Goal: Navigation & Orientation: Find specific page/section

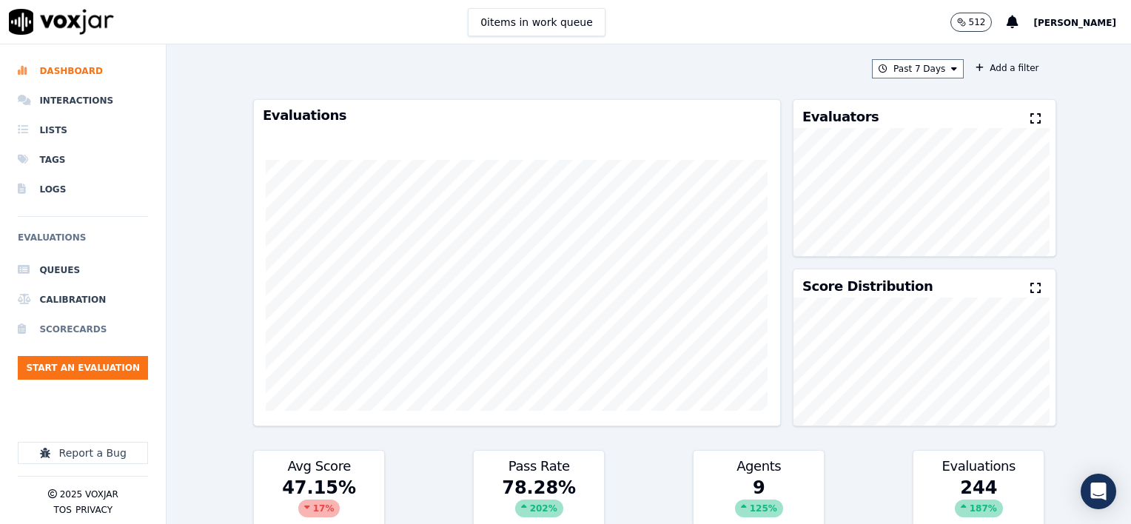
click at [75, 326] on li "Scorecards" at bounding box center [83, 329] width 130 height 30
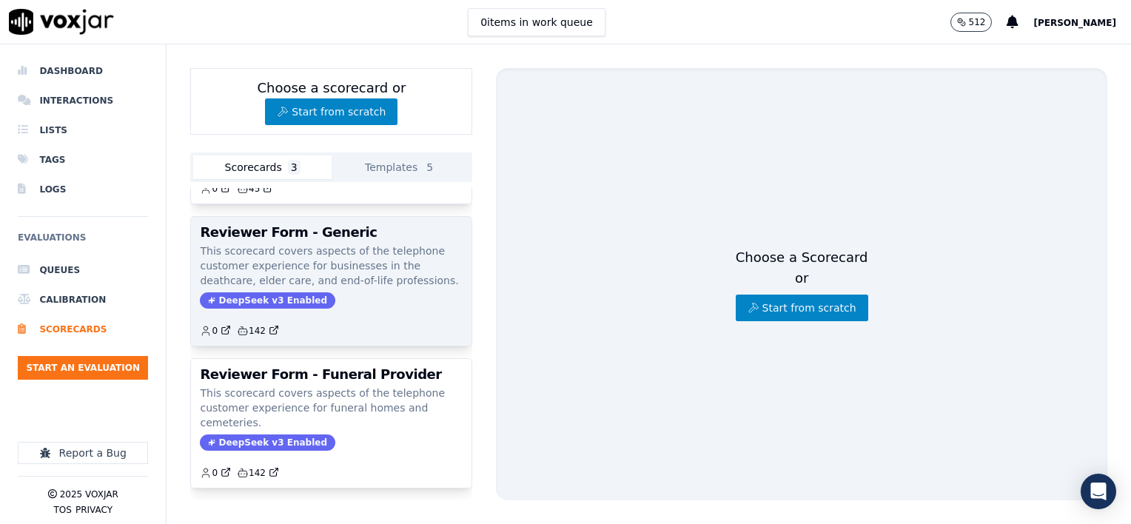
scroll to position [142, 0]
click at [391, 313] on div "0 142" at bounding box center [331, 325] width 263 height 24
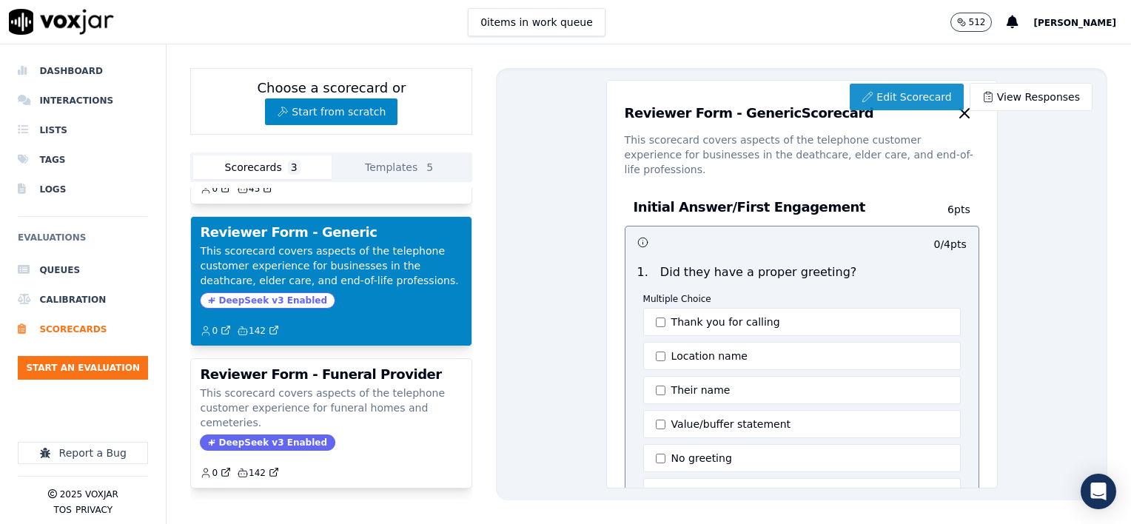
click at [893, 97] on link "Edit Scorecard" at bounding box center [905, 97] width 113 height 27
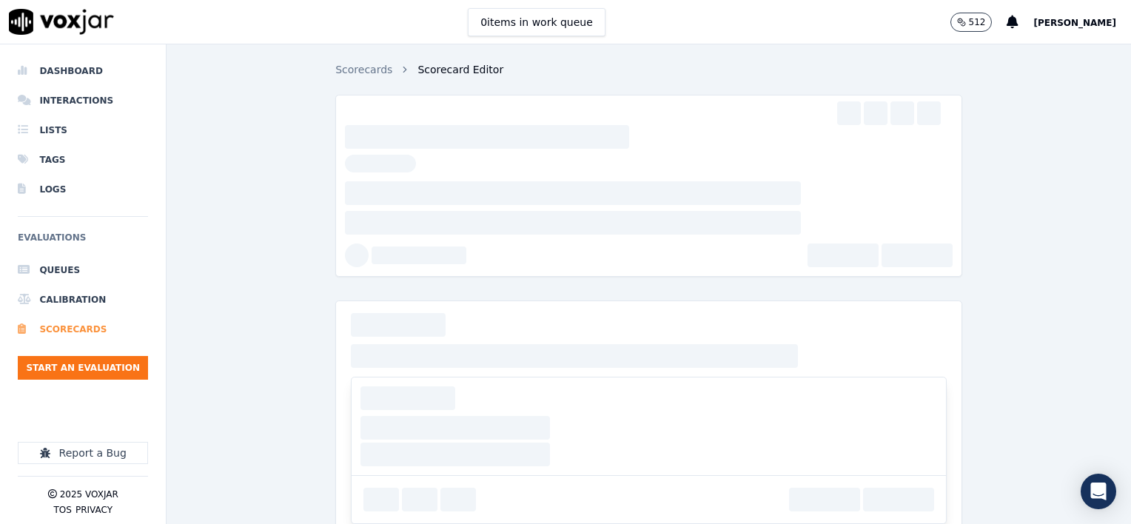
click at [56, 329] on li "Scorecards" at bounding box center [83, 329] width 130 height 30
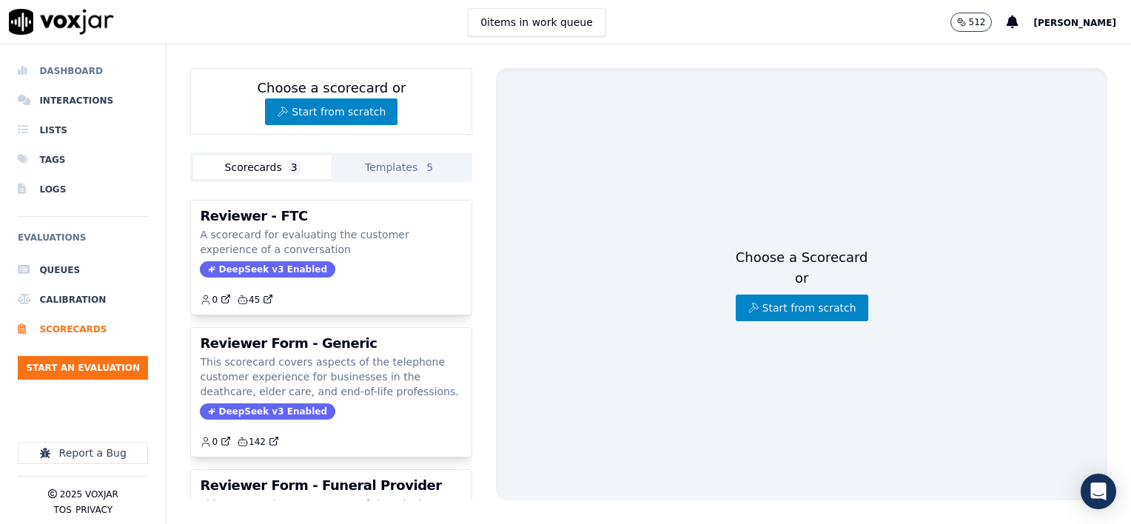
click at [72, 68] on li "Dashboard" at bounding box center [83, 71] width 130 height 30
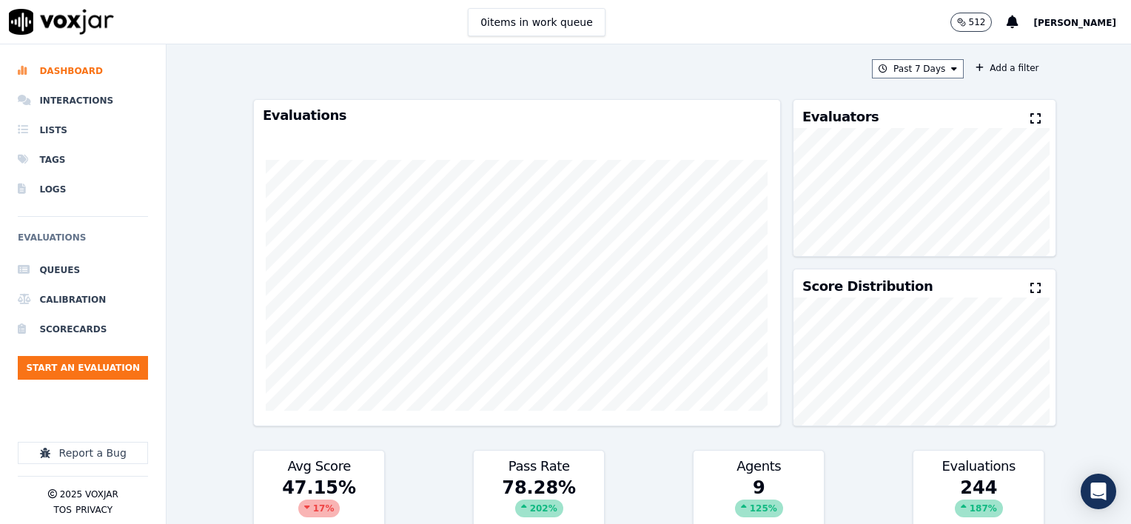
click at [1030, 118] on icon at bounding box center [1035, 118] width 10 height 12
